Goal: Information Seeking & Learning: Learn about a topic

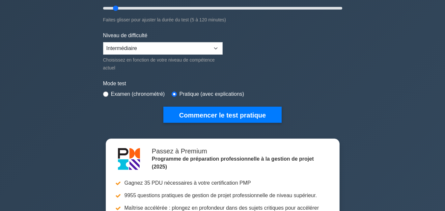
scroll to position [132, 0]
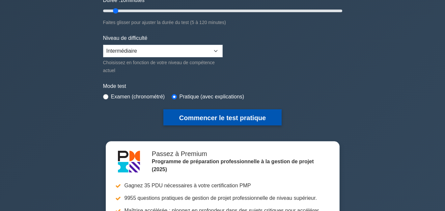
click at [250, 118] on font "Commencer le test pratique" at bounding box center [222, 117] width 87 height 7
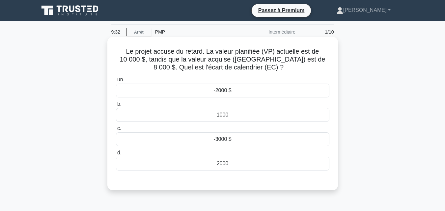
click at [121, 81] on font "un." at bounding box center [120, 80] width 7 height 6
click at [116, 81] on input "un. -2000 $" at bounding box center [116, 80] width 0 height 4
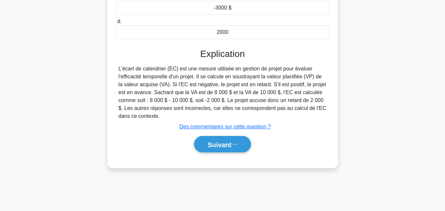
scroll to position [132, 0]
click at [226, 147] on font "Suivant" at bounding box center [220, 144] width 24 height 7
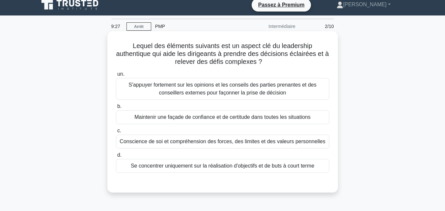
scroll to position [0, 0]
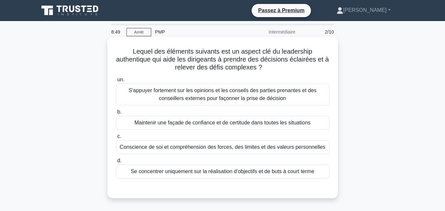
click at [118, 137] on font "c." at bounding box center [119, 137] width 4 height 6
click at [116, 137] on input "c. Conscience de soi et compréhension des forces, des limites et des valeurs pe…" at bounding box center [116, 137] width 0 height 4
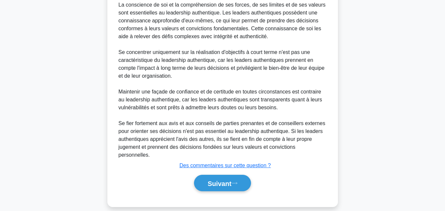
scroll to position [204, 0]
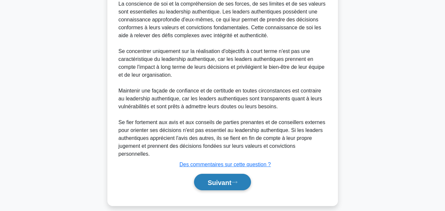
click at [239, 174] on button "Suivant" at bounding box center [222, 182] width 57 height 17
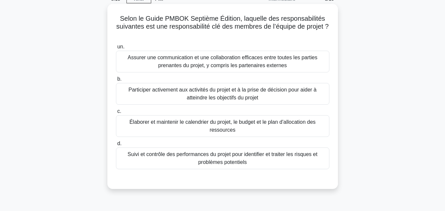
scroll to position [0, 0]
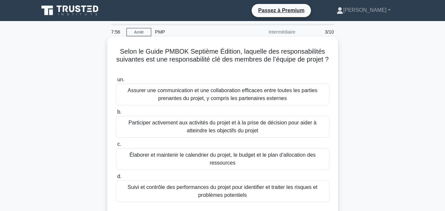
click at [120, 113] on font "b." at bounding box center [119, 112] width 4 height 6
click at [116, 113] on input "b. Participer activement aux activités du projet et à la prise de décision pour…" at bounding box center [116, 112] width 0 height 4
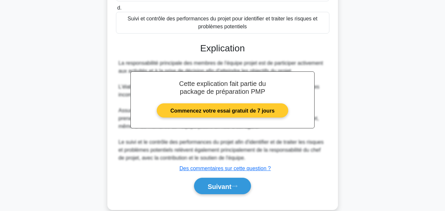
scroll to position [181, 0]
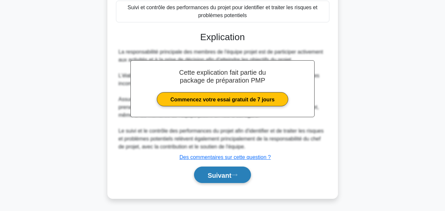
click at [214, 178] on font "Suivant" at bounding box center [220, 175] width 24 height 7
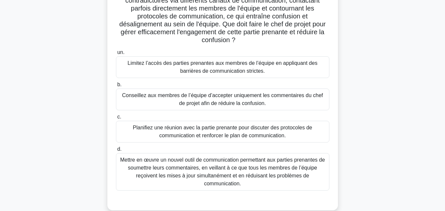
scroll to position [66, 0]
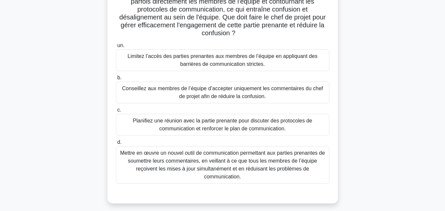
click at [121, 117] on div "Planifiez une réunion avec la partie prenante pour discuter des protocoles de c…" at bounding box center [223, 125] width 214 height 22
click at [116, 112] on input "c. Planifiez une réunion avec la partie prenante pour discuter des protocoles d…" at bounding box center [116, 110] width 0 height 4
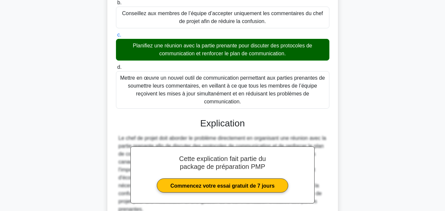
scroll to position [204, 0]
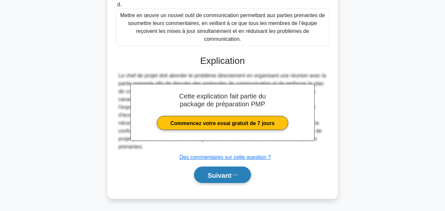
click at [215, 175] on font "Suivant" at bounding box center [220, 175] width 24 height 7
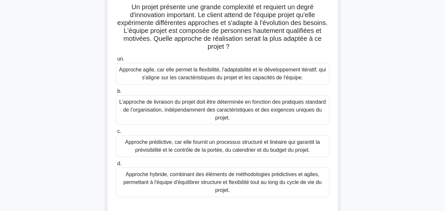
scroll to position [33, 0]
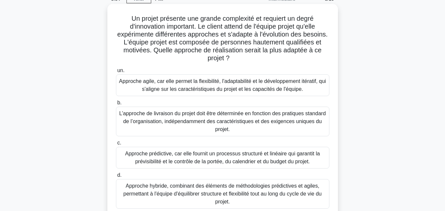
click at [142, 83] on font "Approche agile, car elle permet la flexibilité, l'adaptabilité et le développem…" at bounding box center [222, 85] width 207 height 14
click at [116, 73] on input "un. Approche agile, car elle permet la flexibilité, l'adaptabilité et le dévelo…" at bounding box center [116, 71] width 0 height 4
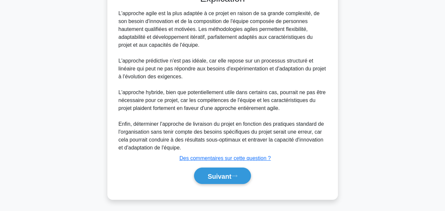
scroll to position [260, 0]
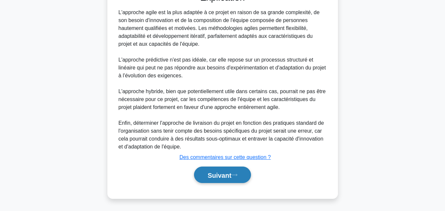
click at [228, 173] on font "Suivant" at bounding box center [220, 175] width 24 height 7
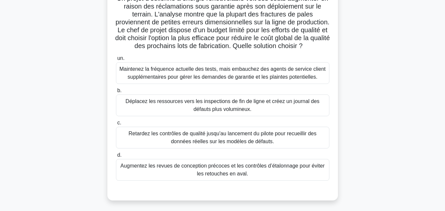
scroll to position [99, 0]
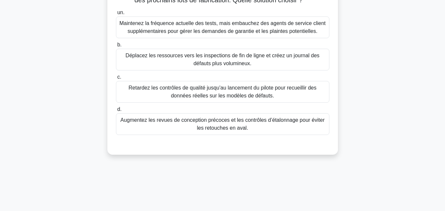
click at [177, 131] on font "Augmentez les revues de conception précoces et les contrôles d’étalonnage pour …" at bounding box center [223, 124] width 204 height 14
click at [116, 112] on input "d. Augmentez les revues de conception précoces et les contrôles d’étalonnage po…" at bounding box center [116, 109] width 0 height 4
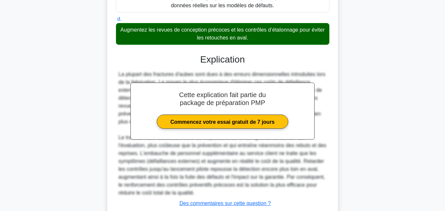
scroll to position [244, 0]
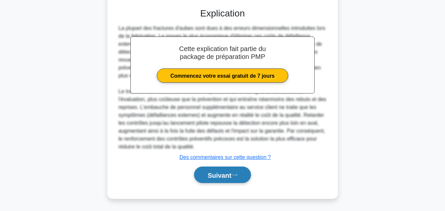
click at [211, 175] on font "Suivant" at bounding box center [220, 175] width 24 height 7
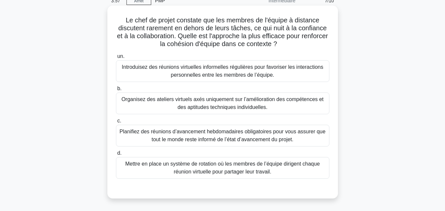
scroll to position [33, 0]
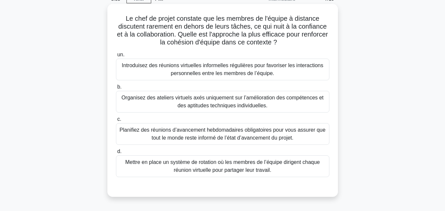
click at [148, 67] on font "Introduisez des réunions virtuelles informelles régulières pour favoriser les i…" at bounding box center [223, 70] width 202 height 14
click at [116, 57] on input "un. Introduisez des réunions virtuelles informelles régulières pour favoriser l…" at bounding box center [116, 55] width 0 height 4
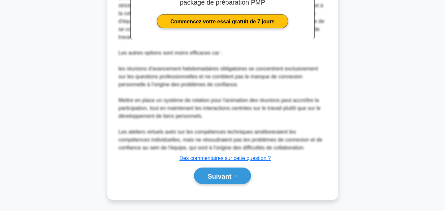
scroll to position [268, 0]
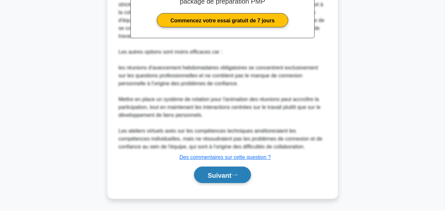
click at [229, 175] on font "Suivant" at bounding box center [220, 175] width 24 height 7
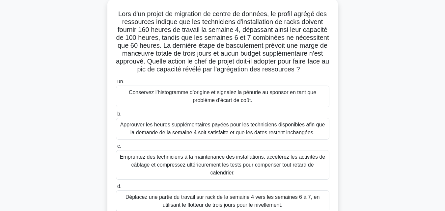
scroll to position [66, 0]
